Goal: Task Accomplishment & Management: Complete application form

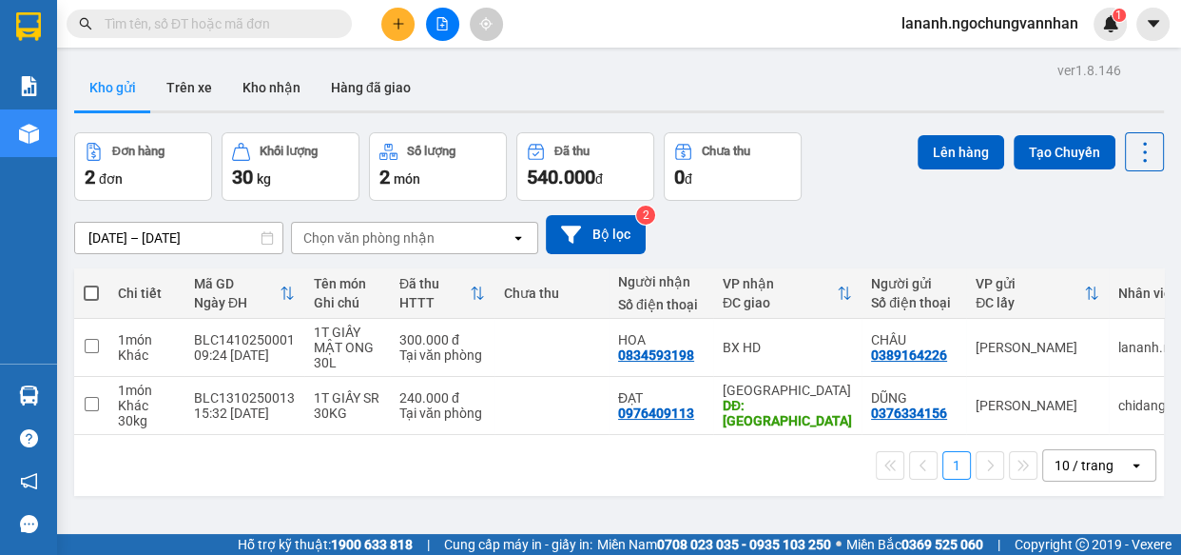
drag, startPoint x: 890, startPoint y: 200, endPoint x: 887, endPoint y: 220, distance: 20.3
click at [892, 201] on div "[DATE] – [DATE] Press the down arrow key to interact with the calendar and sele…" at bounding box center [619, 235] width 1090 height 68
click at [402, 36] on div "Kết quả tìm kiếm ( 0 ) Bộ lọc No Data lananh.ngochungvannhan 1" at bounding box center [590, 24] width 1181 height 48
click at [408, 30] on button at bounding box center [397, 24] width 33 height 33
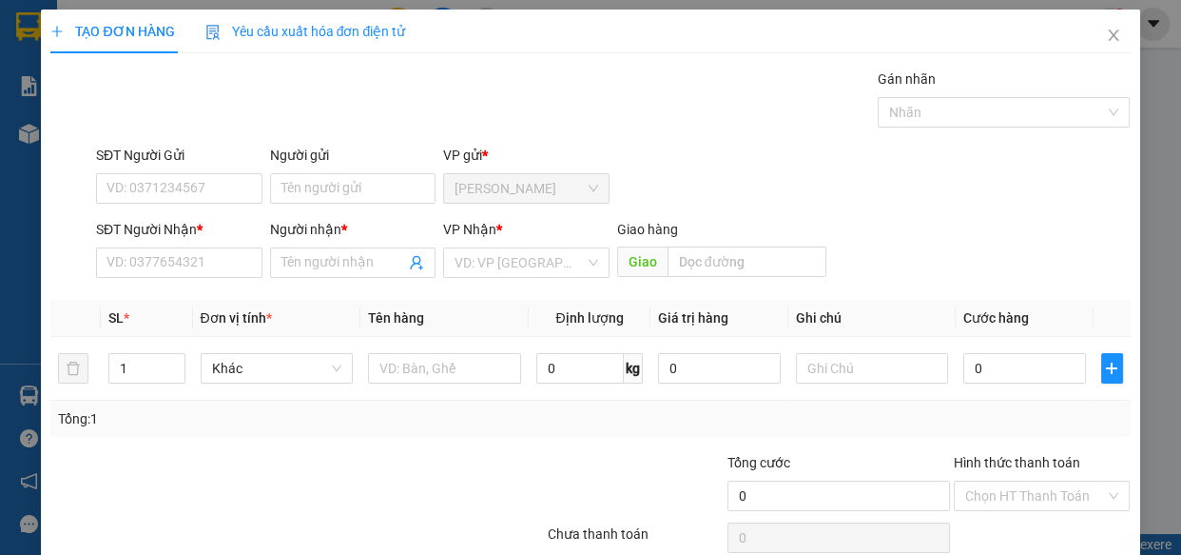
click at [537, 278] on div "VP Nhận * VD: VP [GEOGRAPHIC_DATA]" at bounding box center [526, 252] width 166 height 67
click at [556, 260] on input "search" at bounding box center [520, 262] width 130 height 29
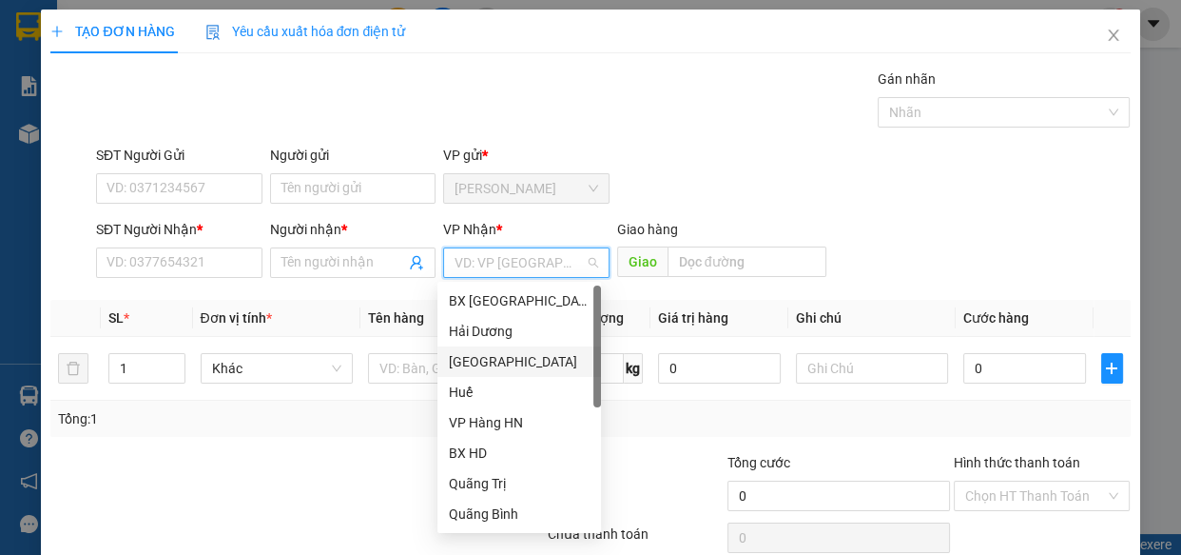
scroll to position [212, 0]
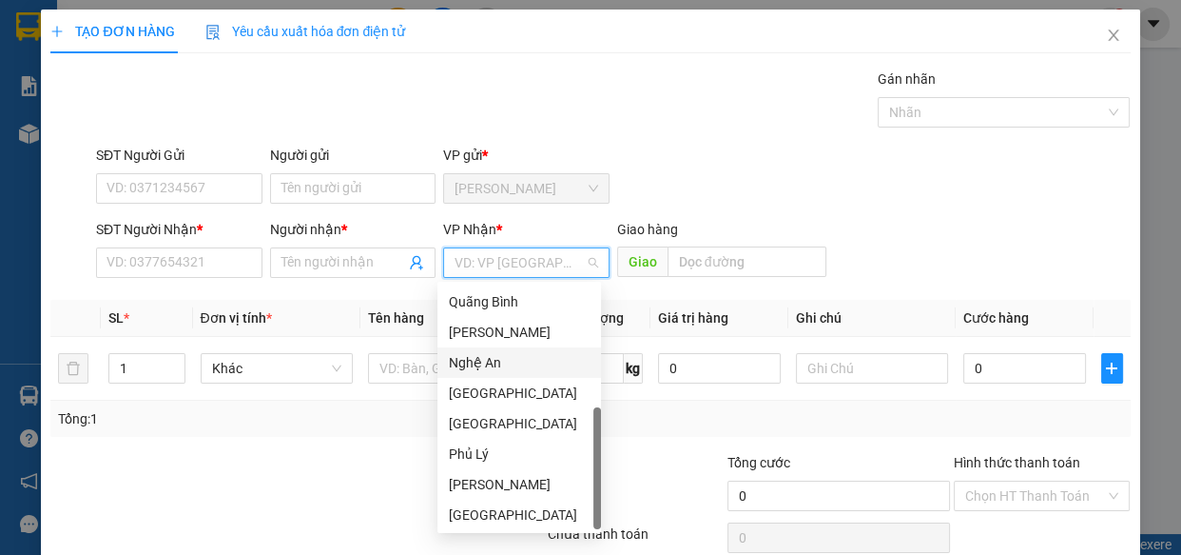
click at [492, 361] on div "Nghệ An" at bounding box center [519, 362] width 141 height 21
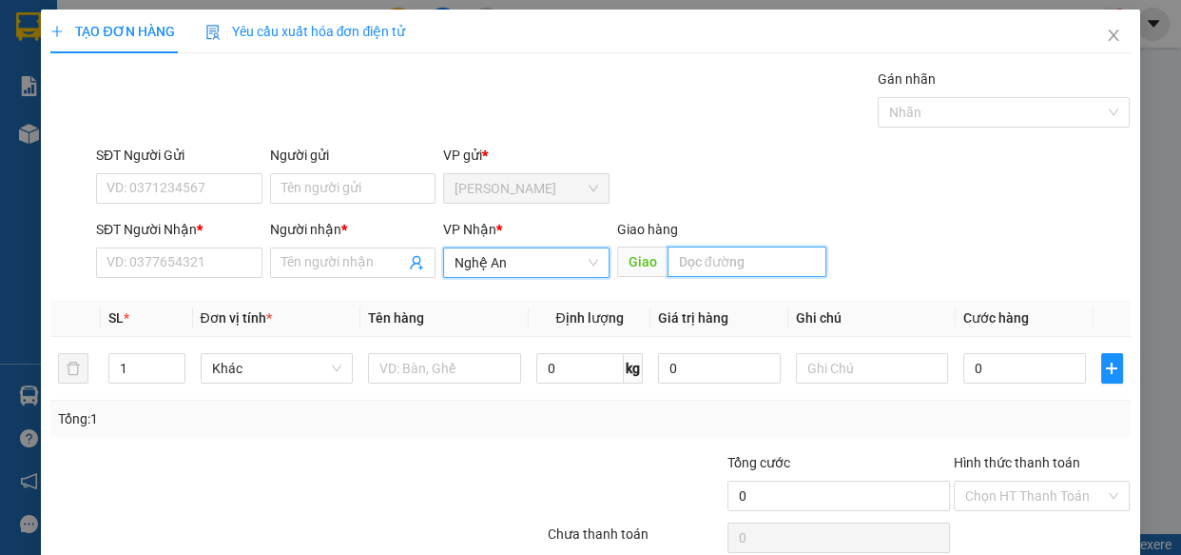
click at [749, 257] on input "text" at bounding box center [747, 261] width 159 height 30
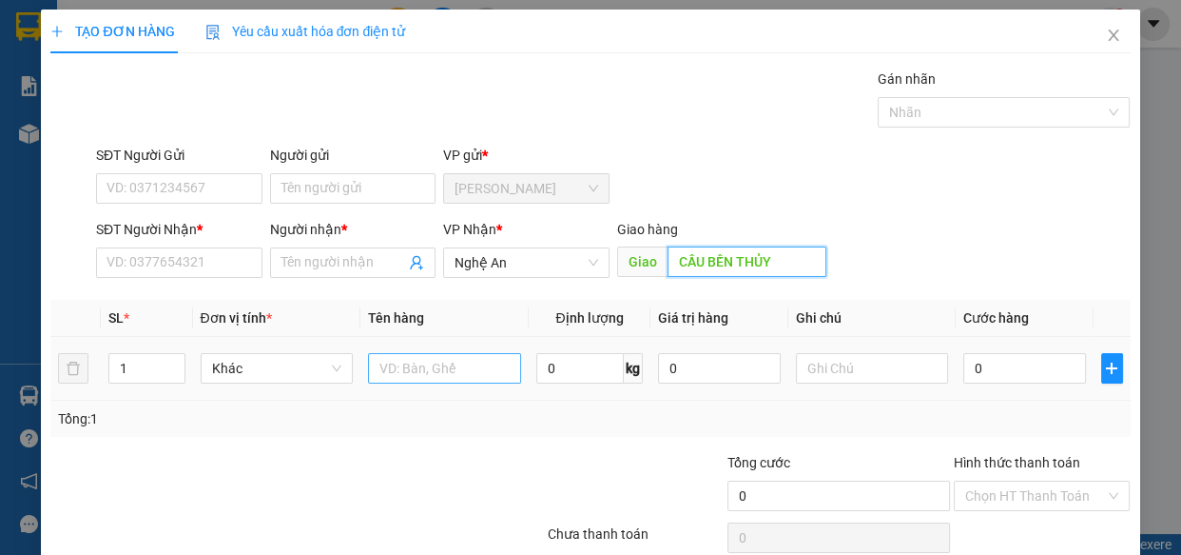
type input "CẦU BẾN THỦY"
click at [380, 367] on input "text" at bounding box center [444, 368] width 153 height 30
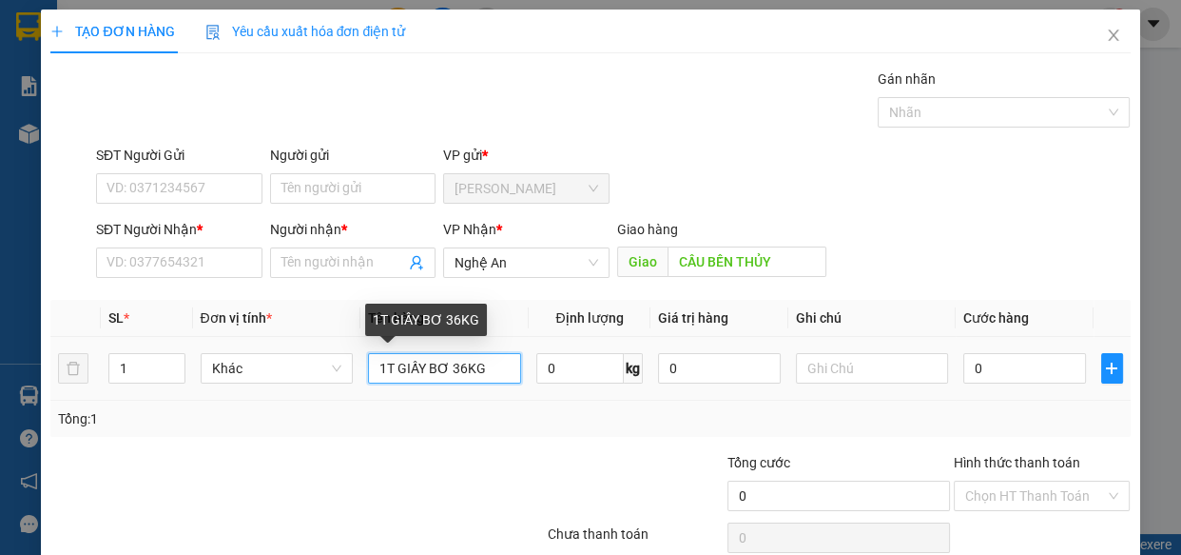
click at [442, 365] on input "1T GIẤY BƠ 36KG" at bounding box center [444, 368] width 153 height 30
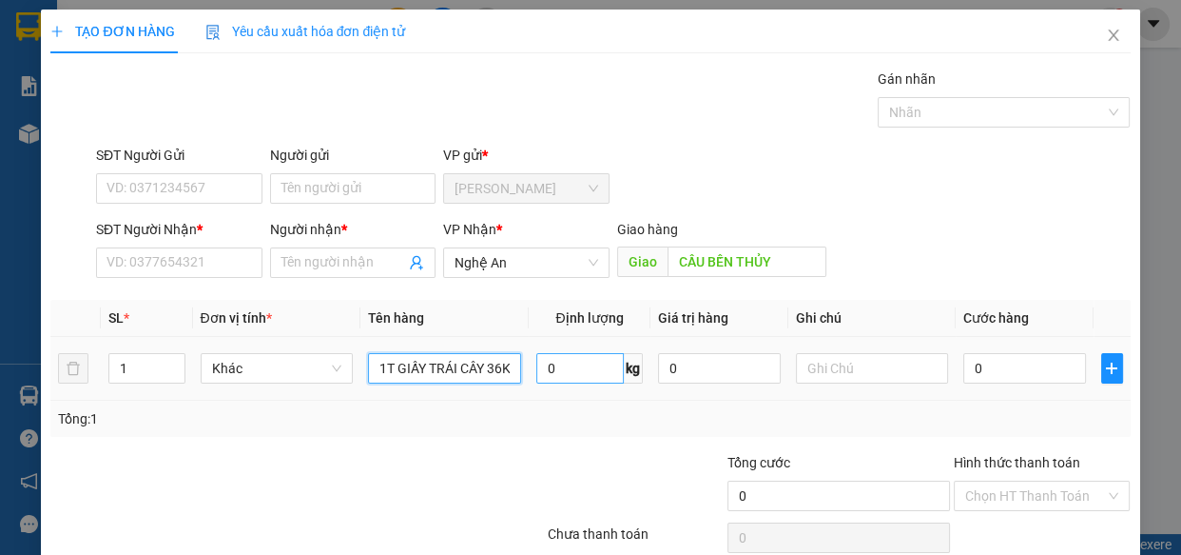
type input "1T GIẤY TRÁI CÂY 36KG"
click at [575, 368] on input "0" at bounding box center [580, 368] width 88 height 30
type input "36"
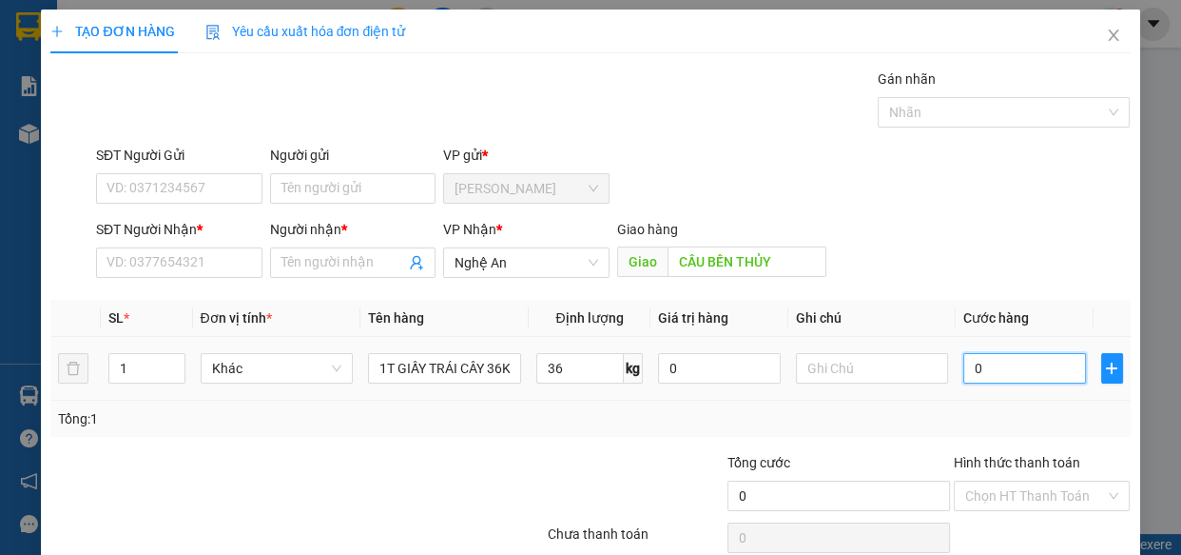
click at [999, 374] on input "0" at bounding box center [1025, 368] width 123 height 30
type input "2"
type input "25"
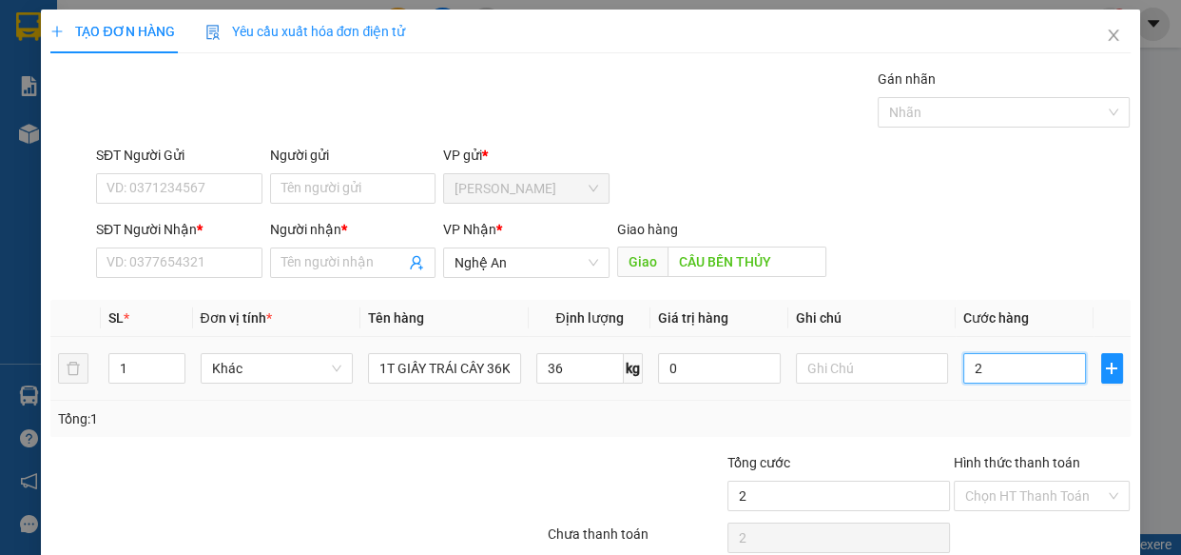
type input "25"
type input "250"
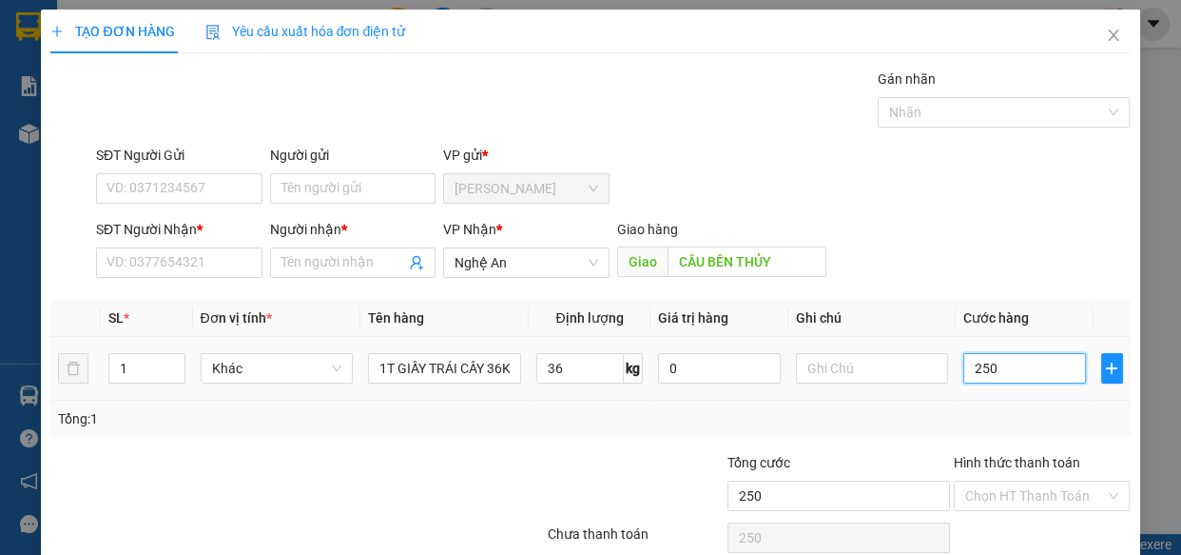
type input "2.500"
type input "25.000"
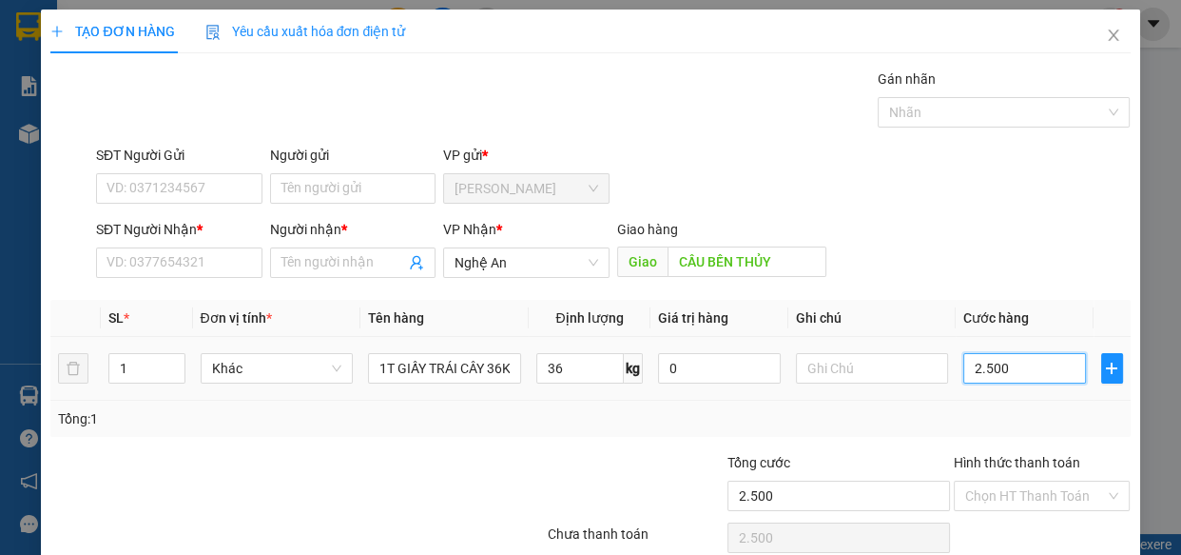
type input "25.000"
type input "250.000"
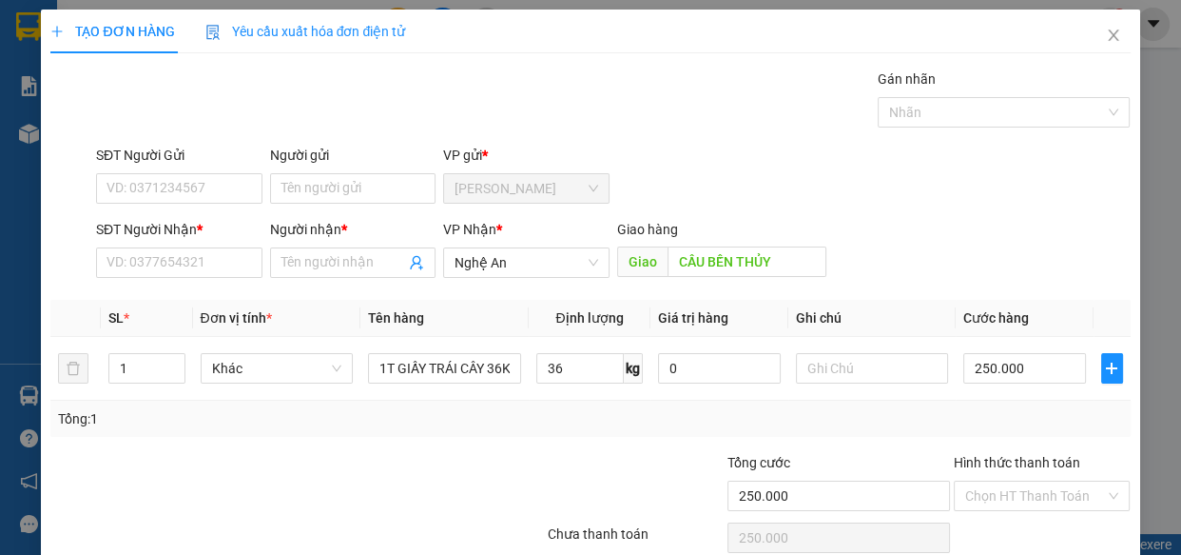
click at [160, 471] on div at bounding box center [207, 485] width 316 height 67
click at [143, 182] on input "SĐT Người Gửi" at bounding box center [179, 188] width 166 height 30
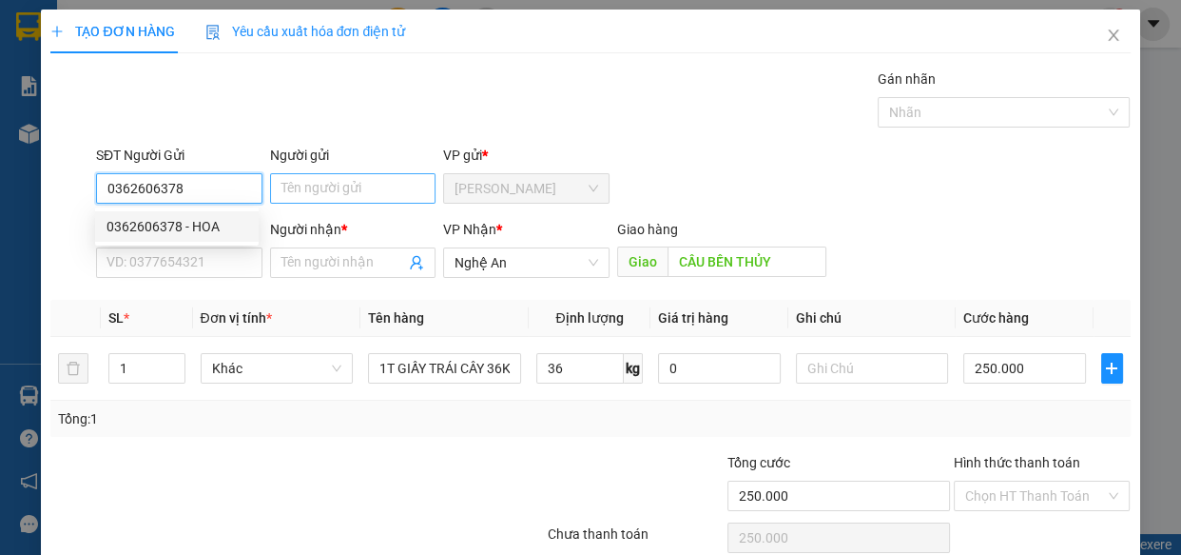
type input "0362606378"
click at [298, 185] on input "Người gửi" at bounding box center [353, 188] width 166 height 30
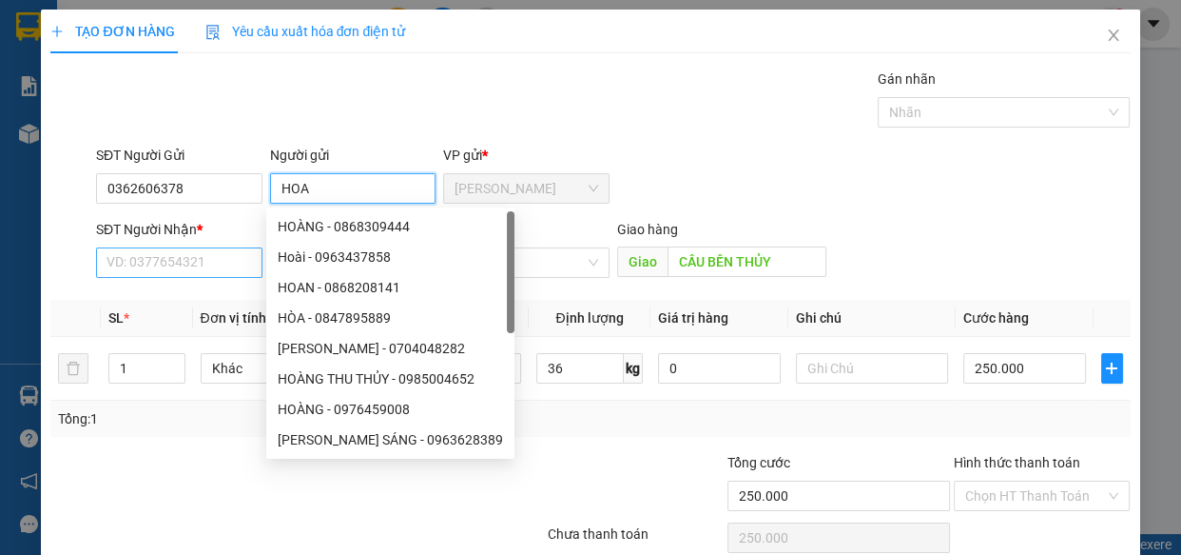
type input "HOA"
click at [166, 266] on input "SĐT Người Nhận *" at bounding box center [179, 262] width 166 height 30
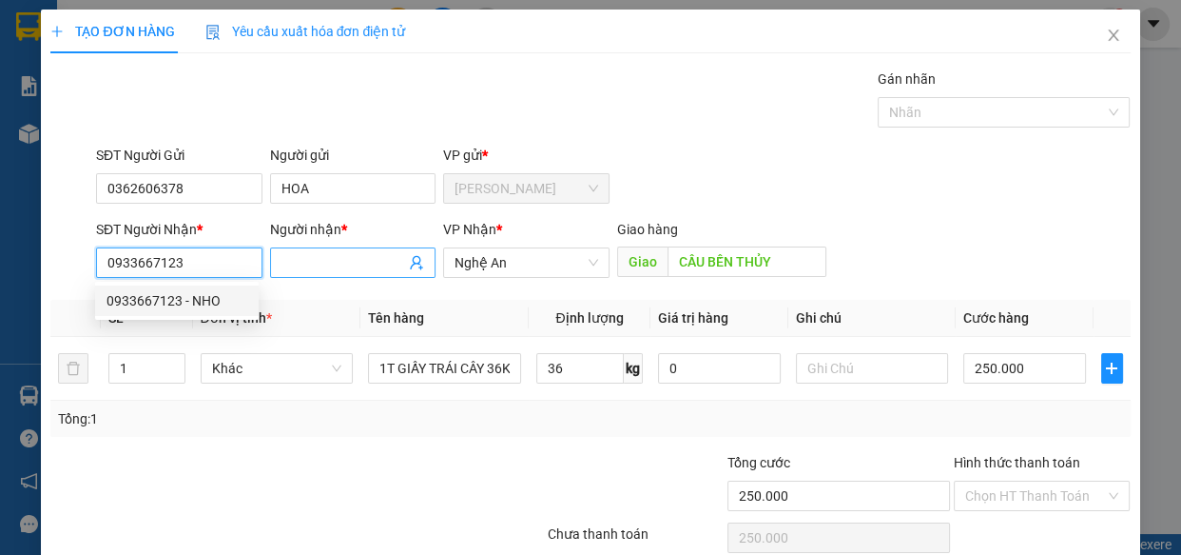
type input "0933667123"
click at [323, 257] on input "Người nhận *" at bounding box center [344, 262] width 125 height 21
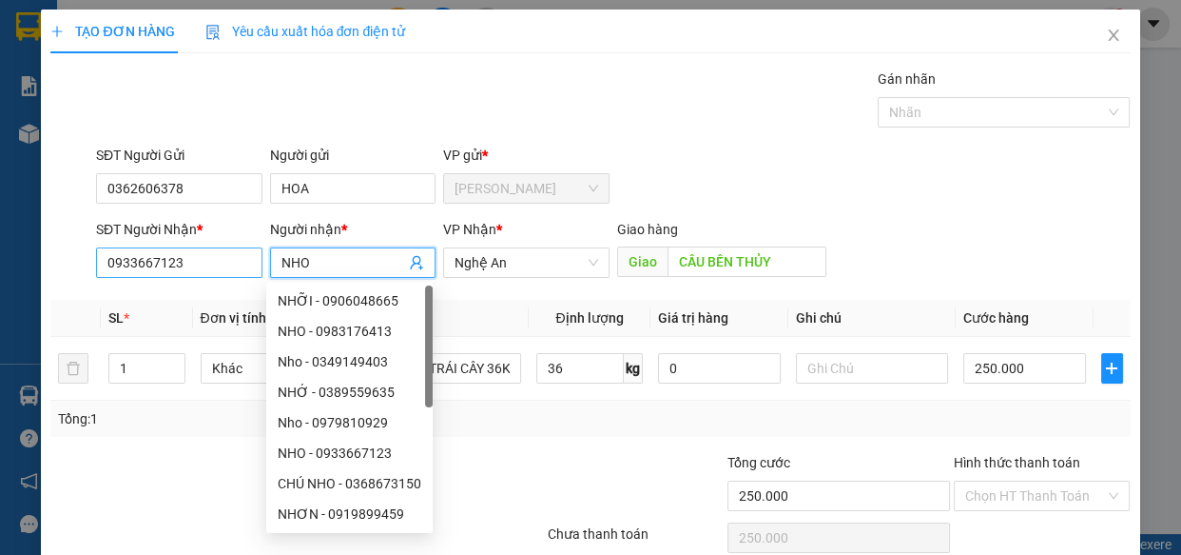
type input "NHO"
click at [227, 260] on input "0933667123" at bounding box center [179, 262] width 166 height 30
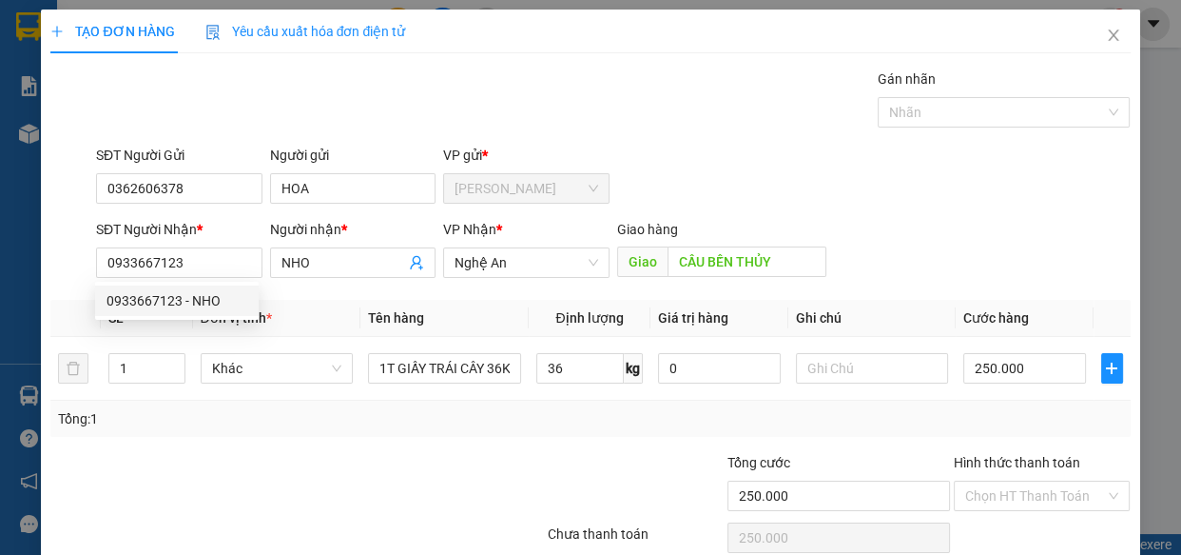
click at [302, 509] on div at bounding box center [207, 485] width 316 height 67
click at [1004, 484] on input "Hình thức thanh toán" at bounding box center [1035, 495] width 141 height 29
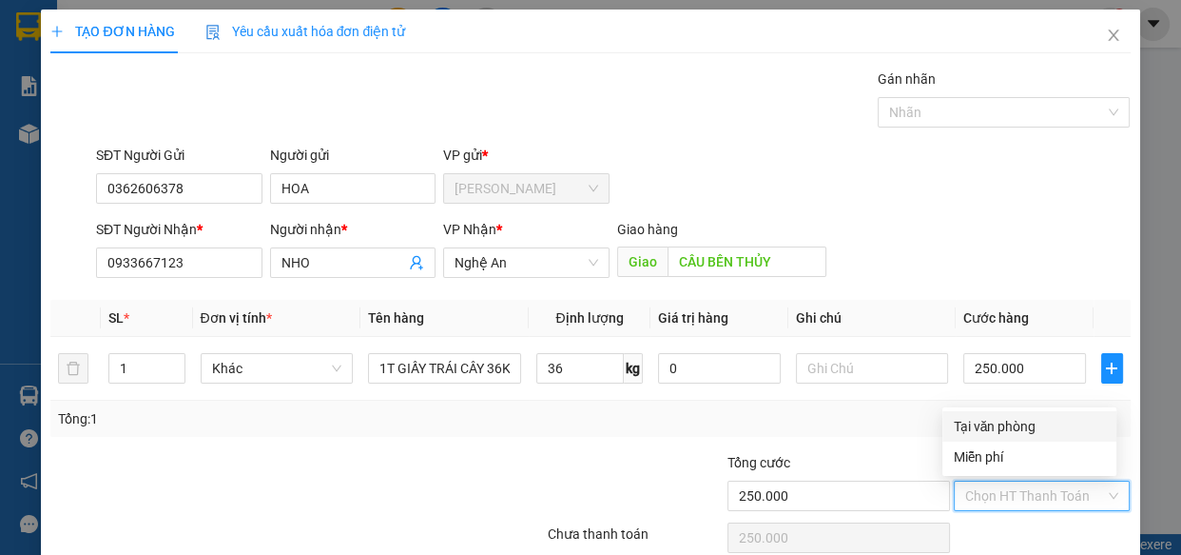
click at [977, 422] on div "Tại văn phòng" at bounding box center [1029, 426] width 151 height 21
type input "0"
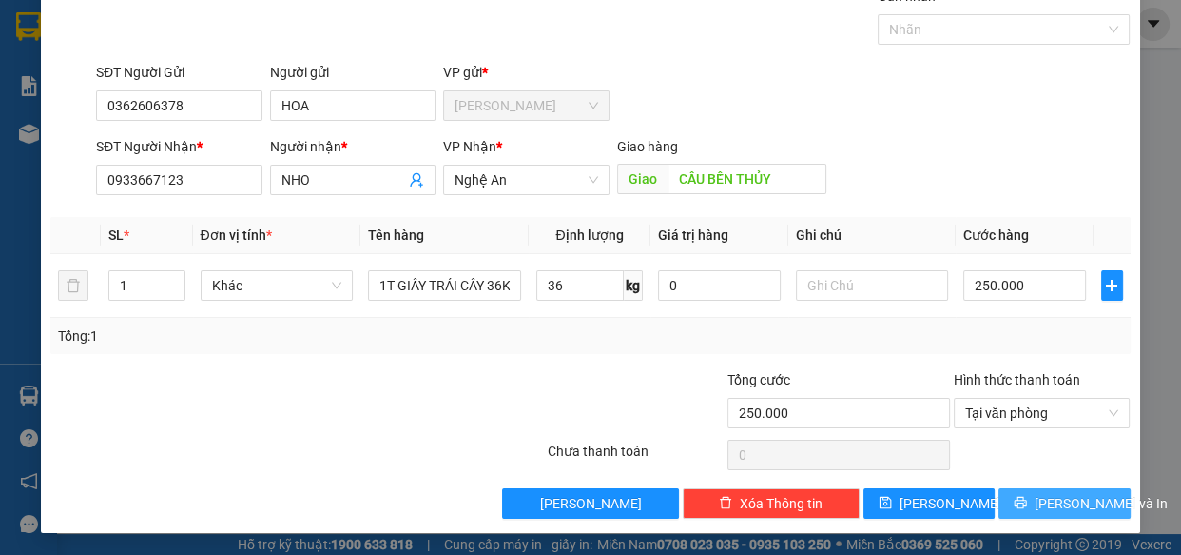
click at [1019, 496] on icon "printer" at bounding box center [1020, 502] width 13 height 13
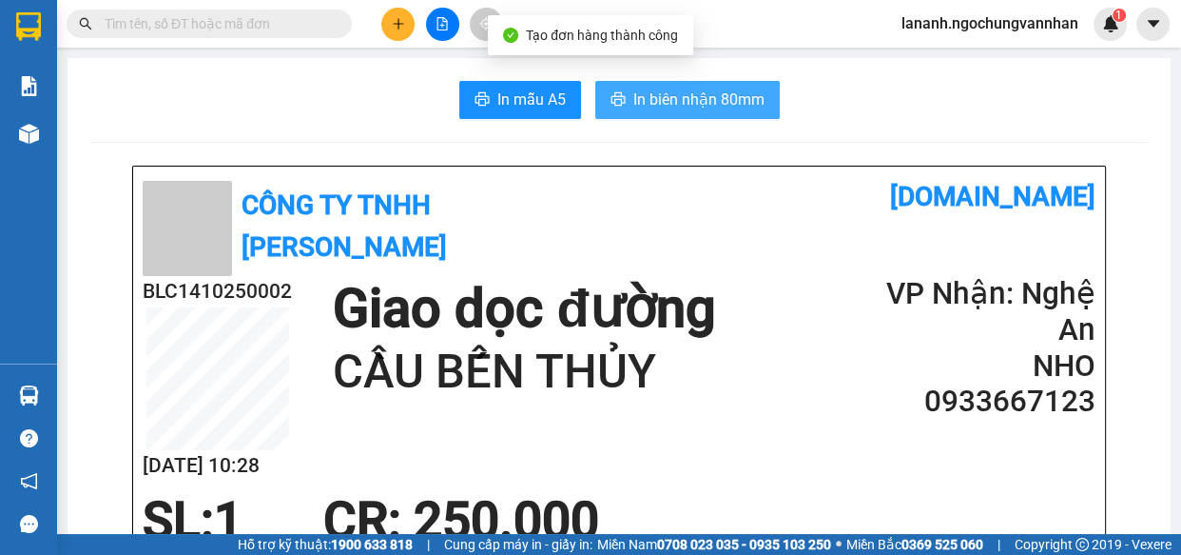
click at [719, 106] on span "In biên nhận 80mm" at bounding box center [698, 100] width 131 height 24
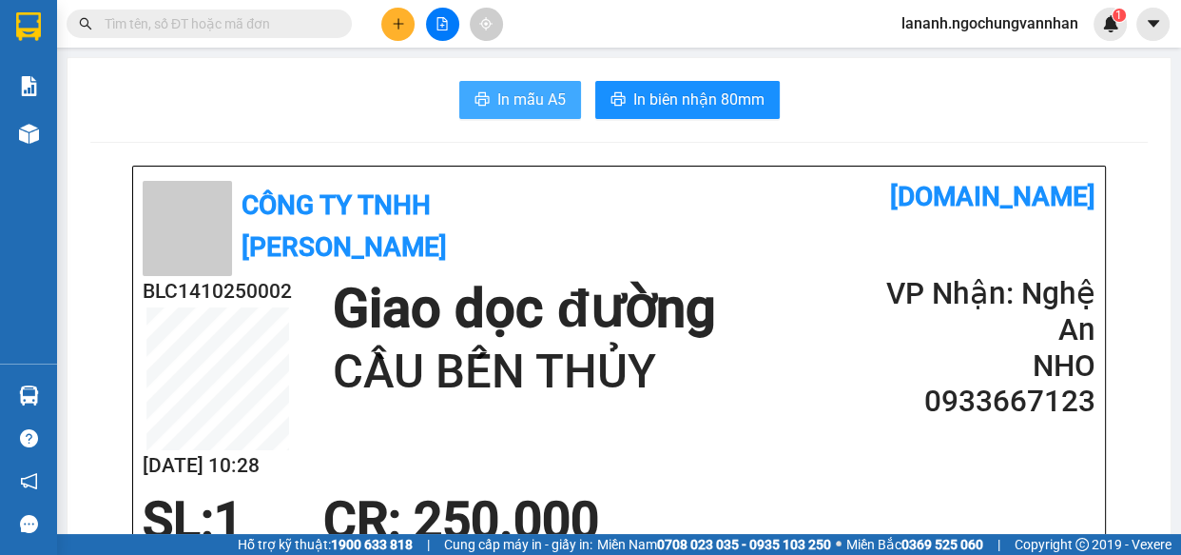
click at [533, 109] on span "In mẫu A5" at bounding box center [531, 100] width 68 height 24
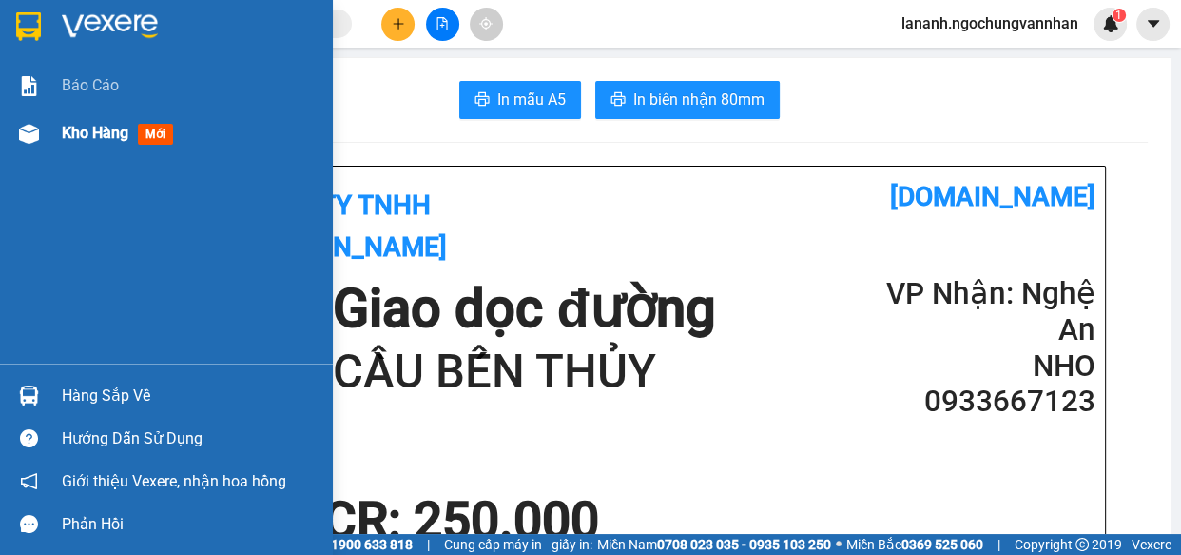
click at [101, 140] on span "Kho hàng" at bounding box center [95, 133] width 67 height 18
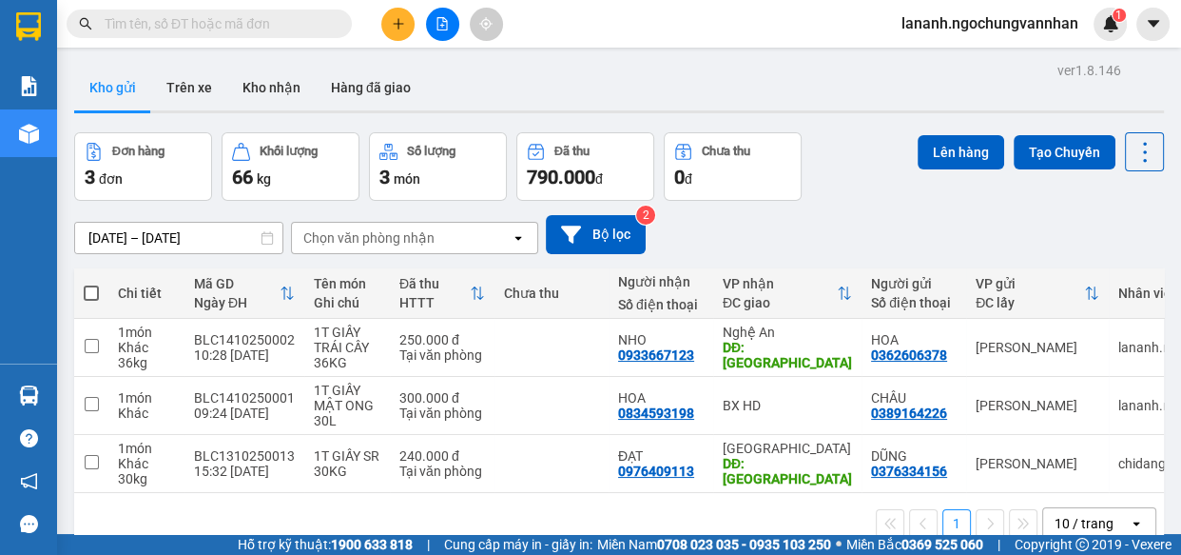
click at [869, 198] on div "Đơn hàng 3 đơn Khối lượng 66 kg Số lượng 3 món Đã thu 790.000 đ Chưa thu 0 đ Lê…" at bounding box center [619, 166] width 1090 height 68
drag, startPoint x: 880, startPoint y: 221, endPoint x: 866, endPoint y: 219, distance: 14.4
click at [880, 220] on div "[DATE] – [DATE] Press the down arrow key to interact with the calendar and sele…" at bounding box center [619, 234] width 1090 height 39
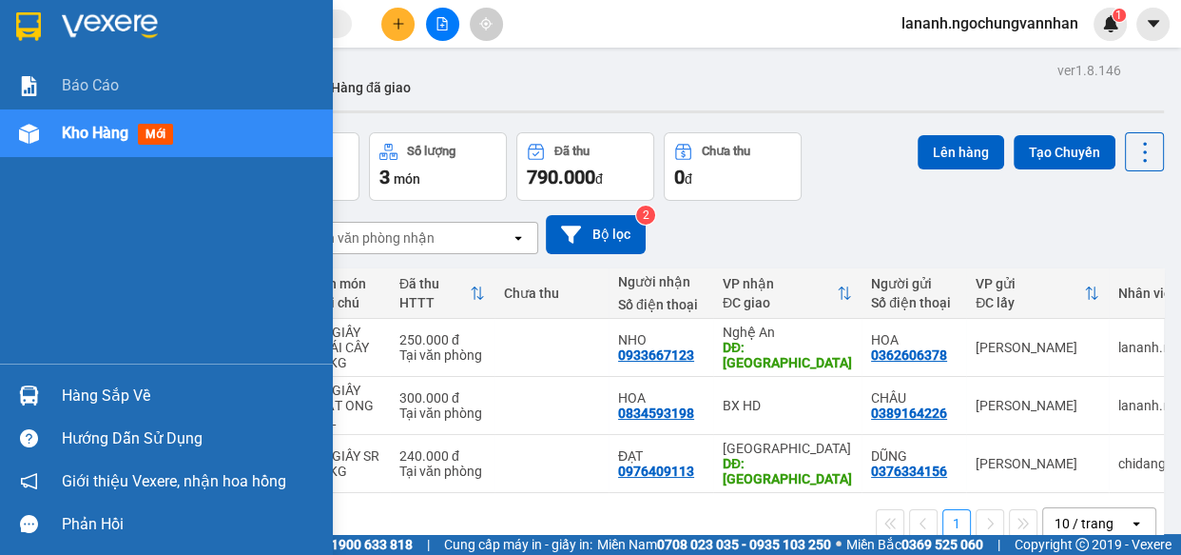
click at [63, 131] on span "Kho hàng" at bounding box center [95, 133] width 67 height 18
